Goal: Task Accomplishment & Management: Manage account settings

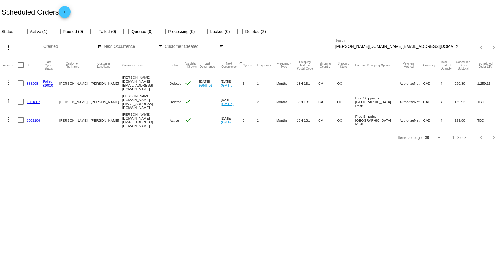
click at [36, 118] on link "1032106" at bounding box center [33, 120] width 13 height 4
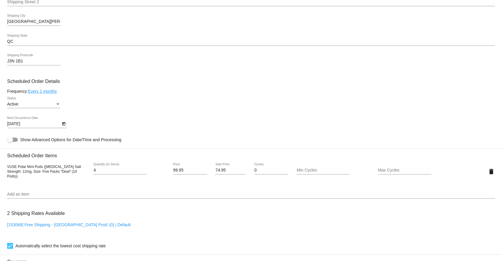
scroll to position [182, 0]
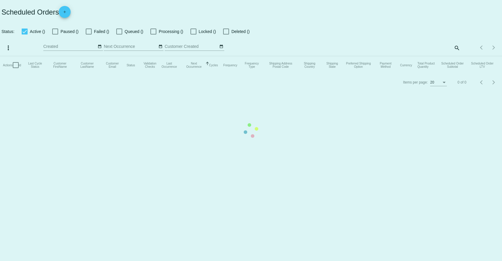
checkbox input "false"
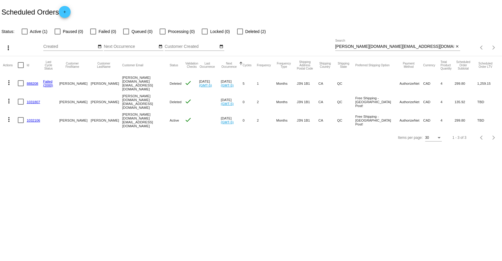
click at [35, 101] on link "1031807" at bounding box center [33, 102] width 13 height 4
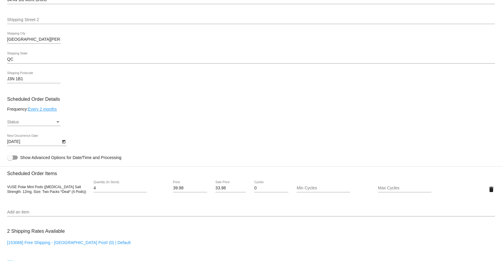
scroll to position [151, 0]
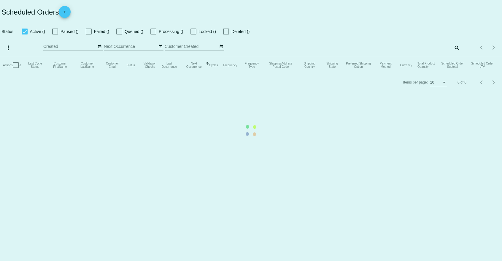
checkbox input "false"
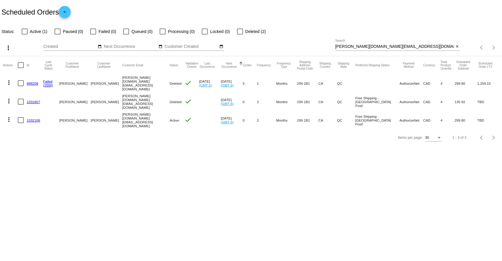
click at [32, 83] on link "888208" at bounding box center [33, 83] width 12 height 4
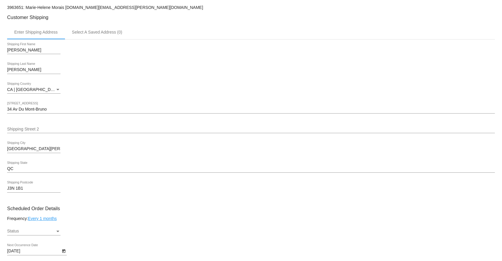
scroll to position [91, 0]
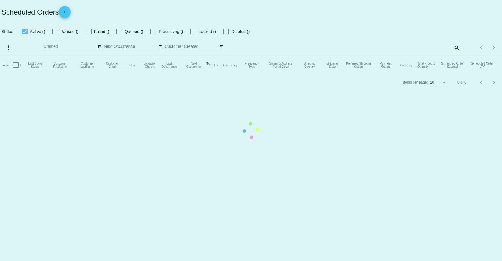
checkbox input "false"
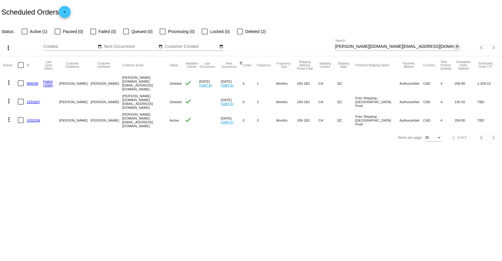
click at [456, 46] on mat-icon "close" at bounding box center [457, 46] width 4 height 5
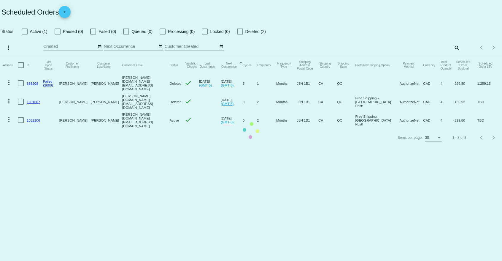
click at [458, 56] on mat-table "Actions Id Last Cycle Status Customer FirstName Customer LastName Customer Emai…" at bounding box center [251, 92] width 502 height 73
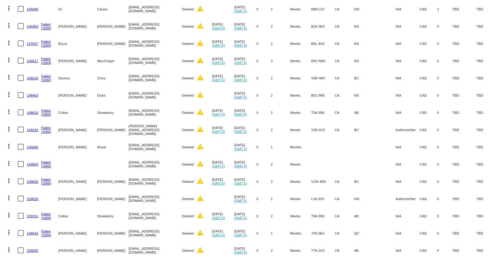
paste input "915036"
type input "915036"
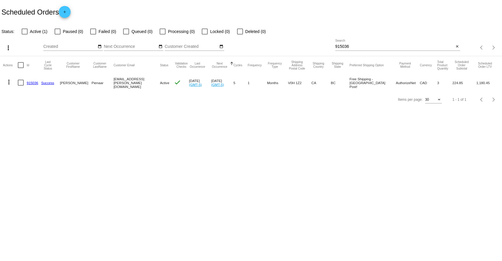
click at [34, 83] on link "915036" at bounding box center [33, 83] width 12 height 4
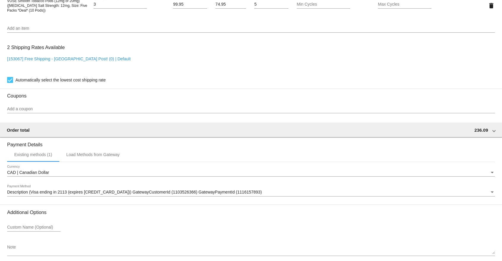
scroll to position [370, 0]
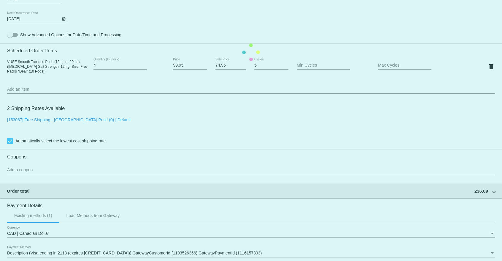
type input "4"
click at [145, 65] on input "4" at bounding box center [119, 65] width 53 height 5
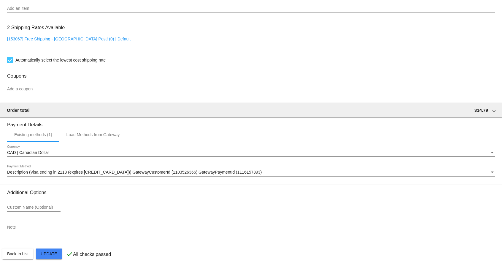
scroll to position [461, 0]
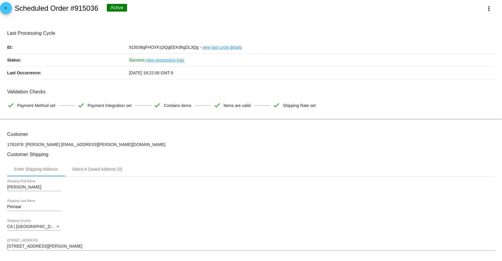
scroll to position [0, 0]
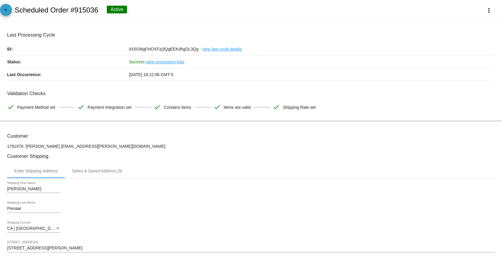
click at [8, 11] on mat-icon "arrow_back" at bounding box center [5, 11] width 7 height 7
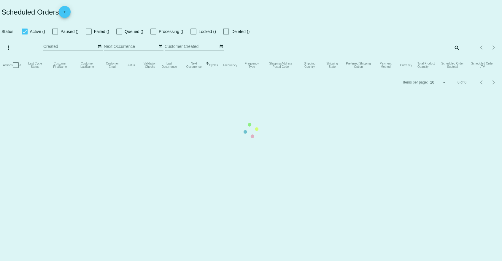
checkbox input "false"
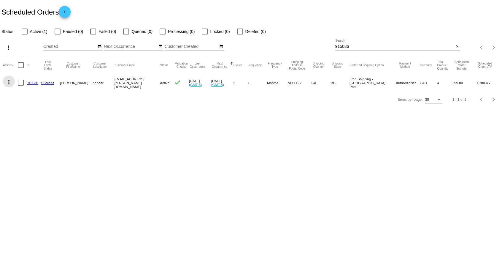
click at [8, 82] on mat-icon "more_vert" at bounding box center [8, 81] width 7 height 7
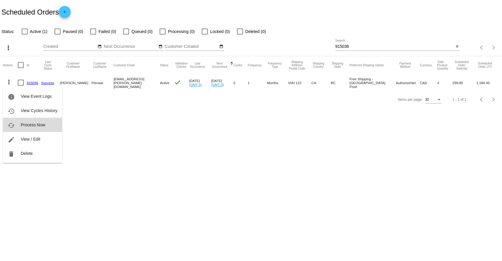
click at [43, 126] on span "Process Now" at bounding box center [33, 124] width 24 height 5
